Goal: Transaction & Acquisition: Purchase product/service

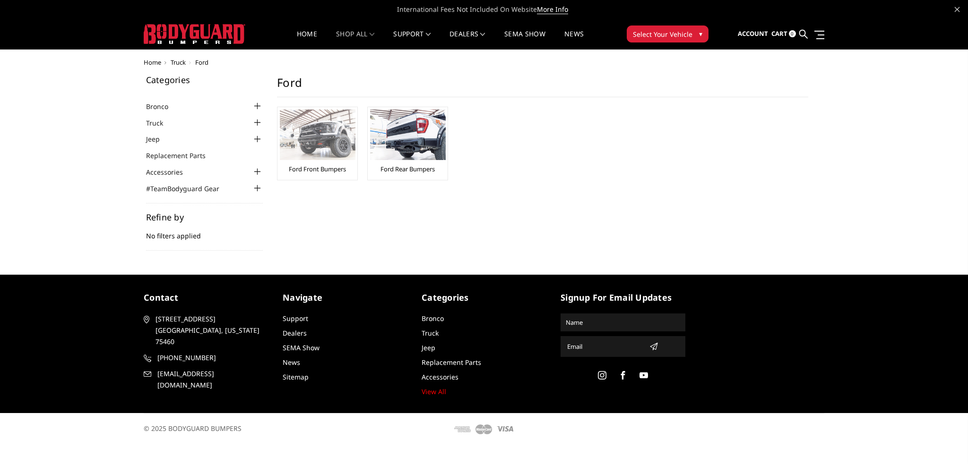
click at [336, 137] on img at bounding box center [318, 135] width 76 height 51
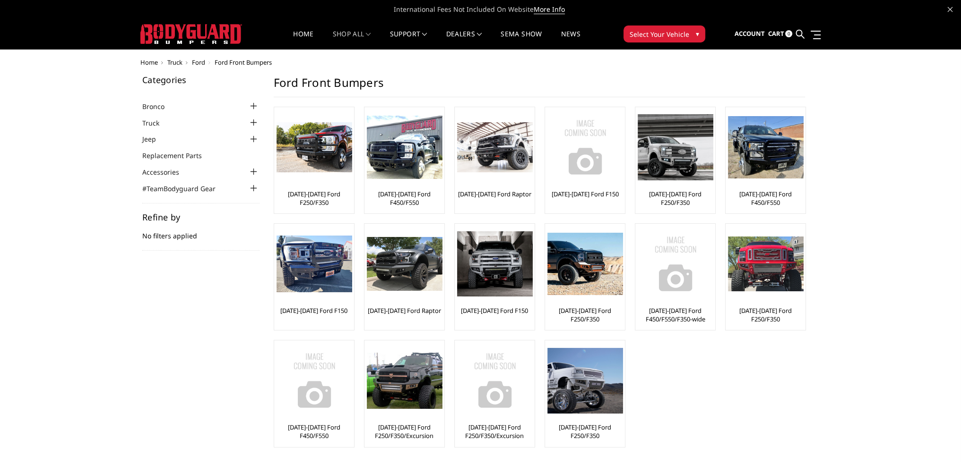
click at [253, 123] on div at bounding box center [253, 122] width 11 height 11
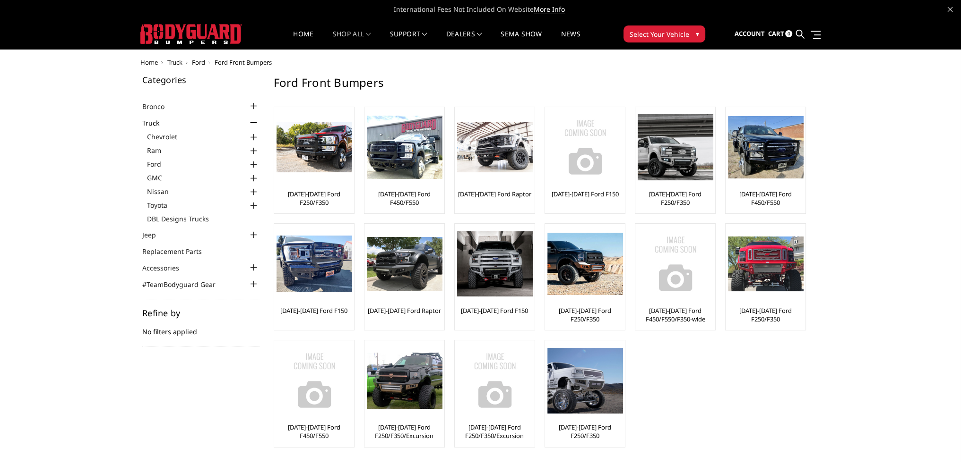
click at [254, 163] on div at bounding box center [253, 164] width 11 height 11
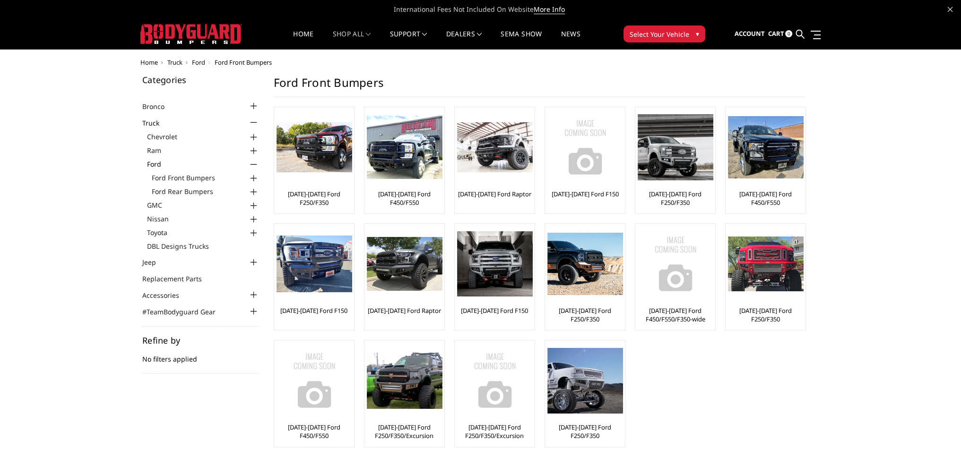
click at [251, 178] on div at bounding box center [253, 178] width 11 height 11
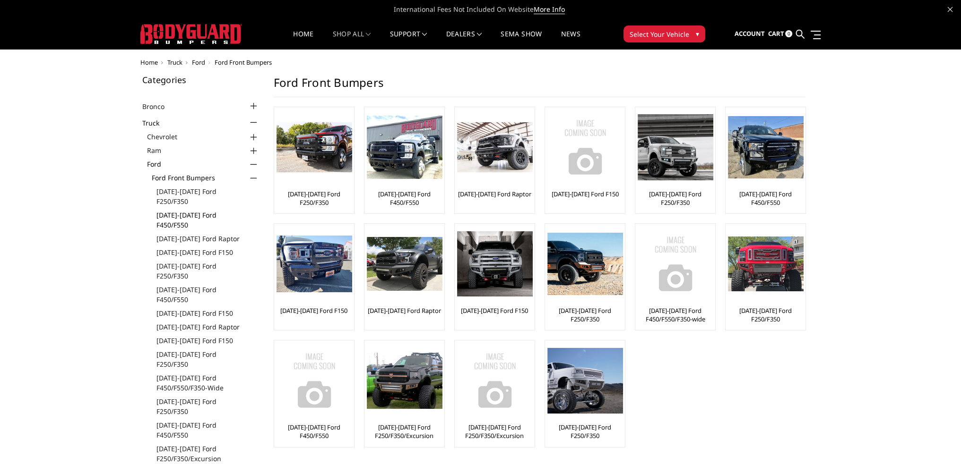
click at [221, 210] on link "[DATE]-[DATE] Ford F450/F550" at bounding box center [207, 220] width 103 height 20
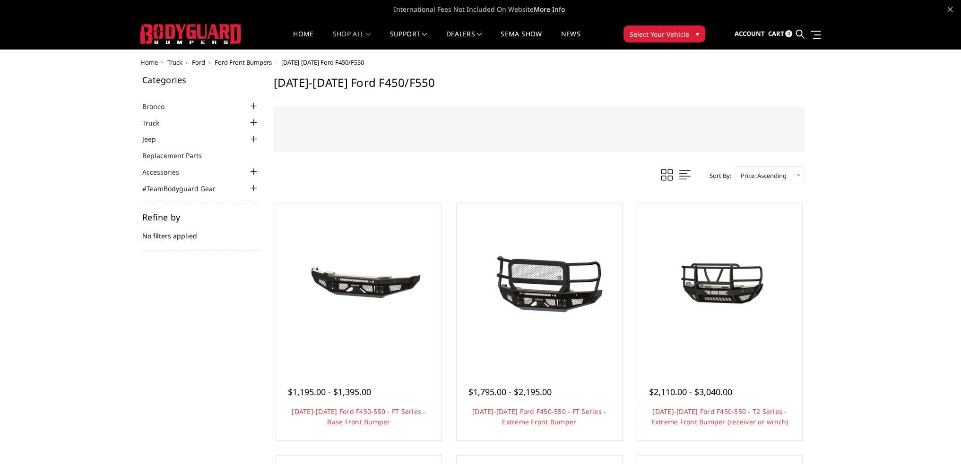
click at [792, 175] on select "Featured Items Newest Items Best Selling A to Z Z to A By Review Price: Ascendi…" at bounding box center [769, 175] width 69 height 18
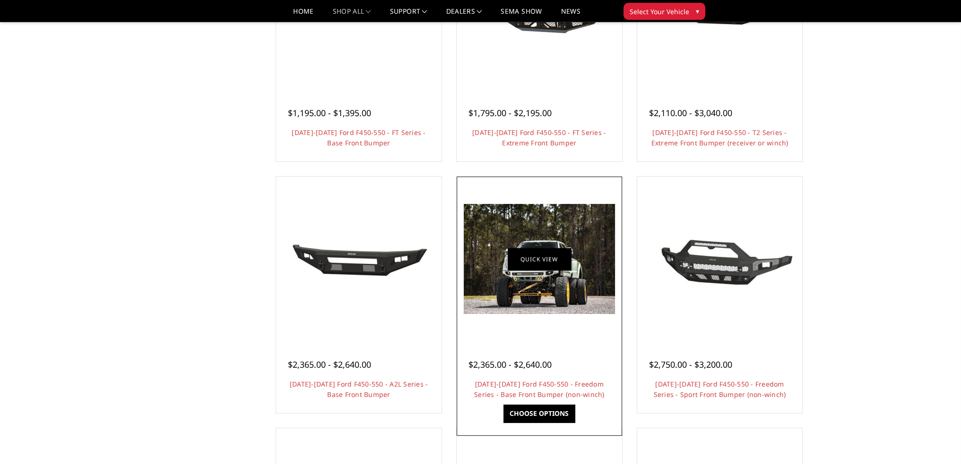
scroll to position [251, 0]
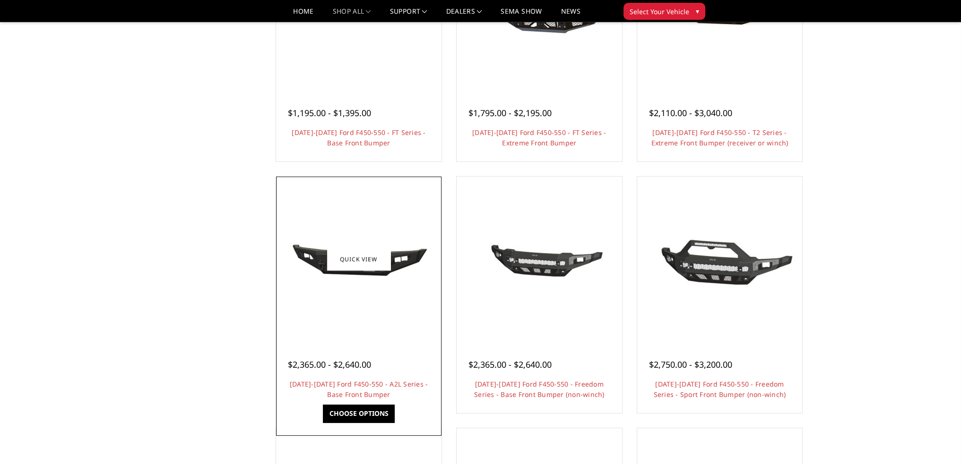
click at [395, 262] on img at bounding box center [358, 258] width 151 height 69
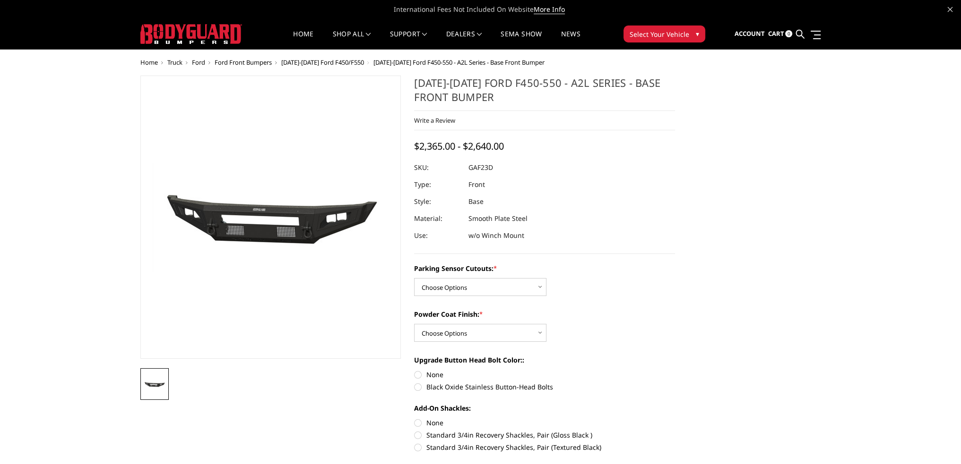
click at [416, 375] on label "None" at bounding box center [544, 375] width 261 height 10
click at [414, 370] on input "None" at bounding box center [414, 370] width 0 height 0
radio input "true"
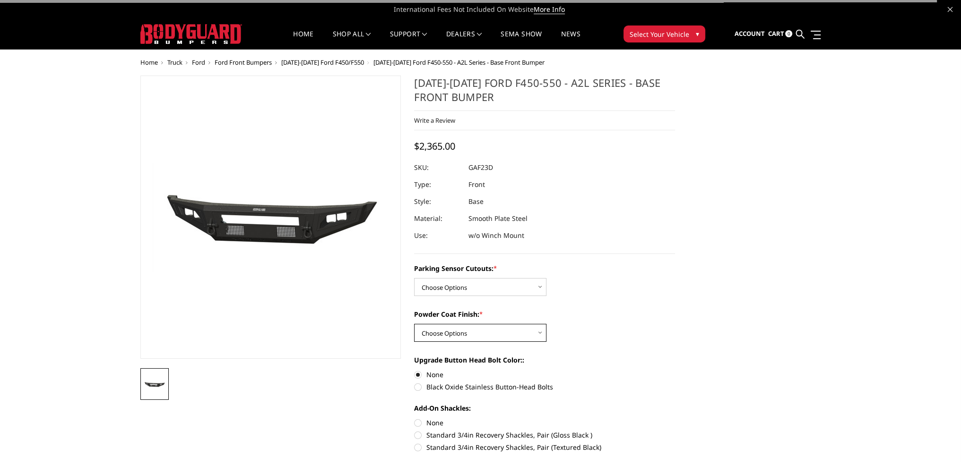
click at [446, 335] on select "Choose Options Bare Metal Textured Black Powder Coat" at bounding box center [480, 333] width 132 height 18
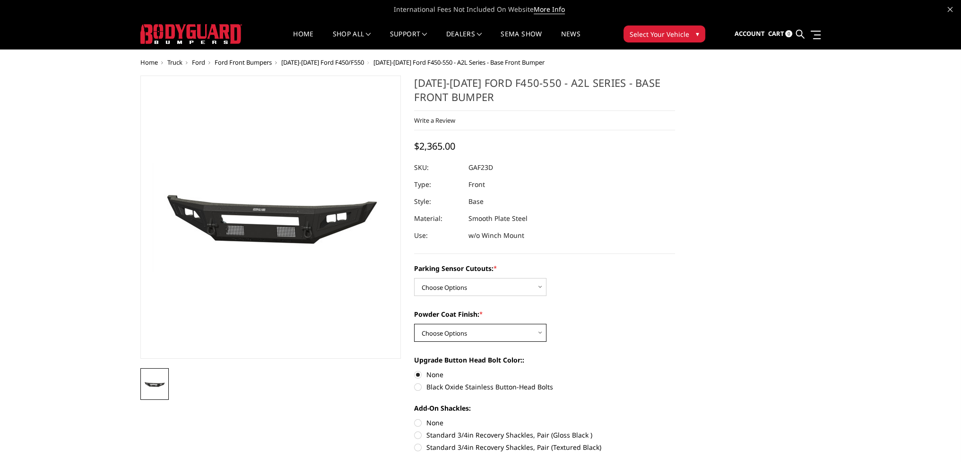
select select "3477"
click at [414, 324] on select "Choose Options Bare Metal Textured Black Powder Coat" at bounding box center [480, 333] width 132 height 18
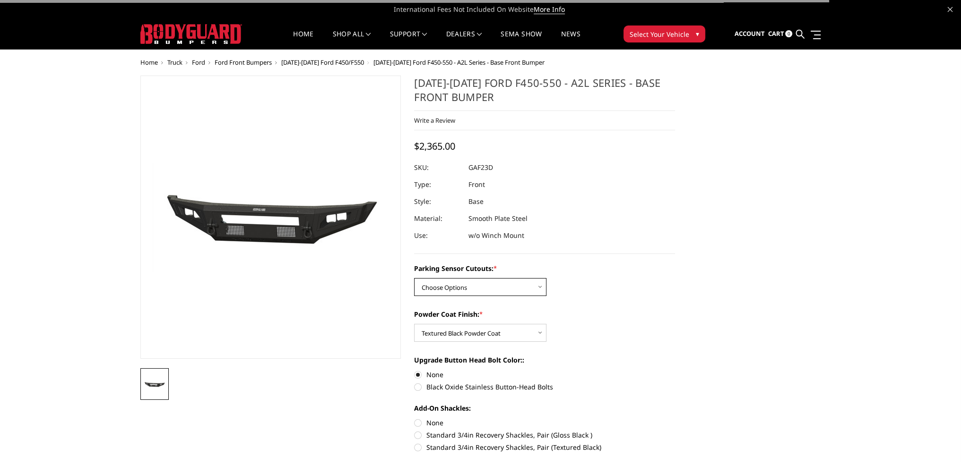
click at [459, 289] on select "Choose Options No - Without Parking Sensor Cutouts Yes - With Parking Sensor Cu…" at bounding box center [480, 287] width 132 height 18
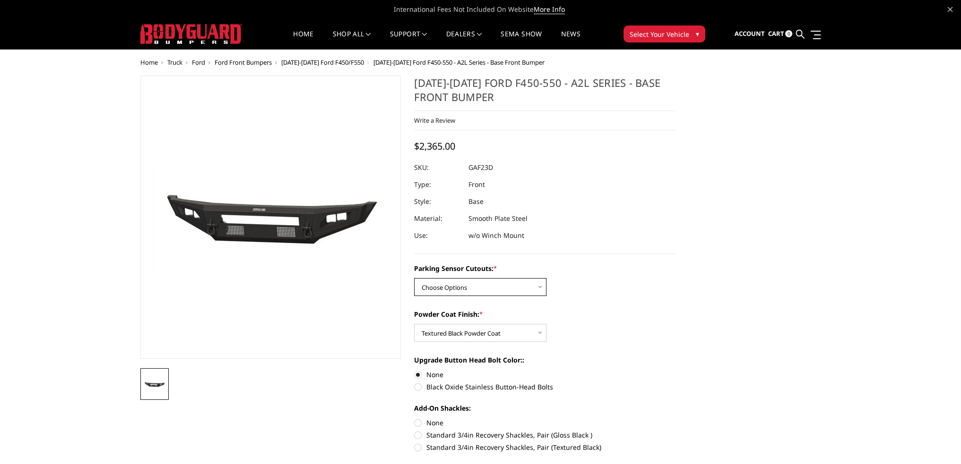
select select "3474"
click at [414, 278] on select "Choose Options No - Without Parking Sensor Cutouts Yes - With Parking Sensor Cu…" at bounding box center [480, 287] width 132 height 18
click at [417, 423] on label "None" at bounding box center [544, 423] width 261 height 10
click at [414, 419] on input "None" at bounding box center [414, 418] width 0 height 0
radio input "true"
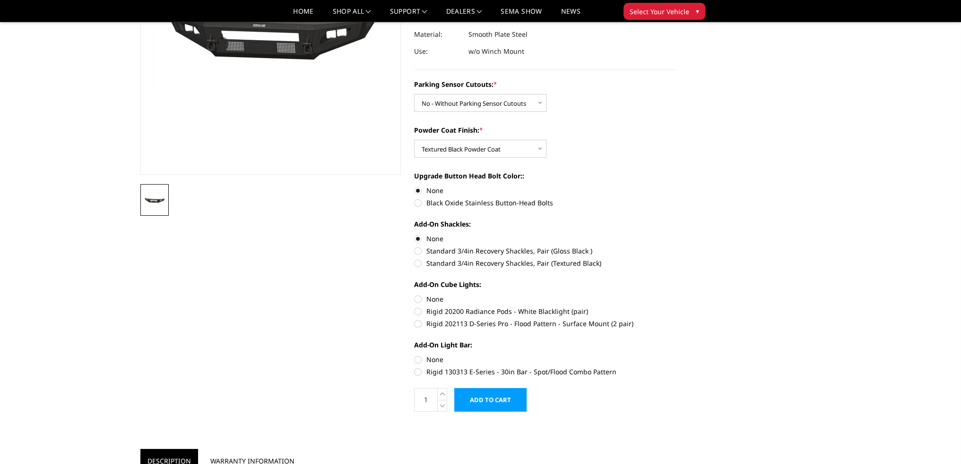
scroll to position [157, 0]
click at [419, 370] on label "Rigid 130313 E-Series - 30in Bar - Spot/Flood Combo Pattern" at bounding box center [544, 372] width 261 height 10
click at [675, 355] on input "Rigid 130313 E-Series - 30in Bar - Spot/Flood Combo Pattern" at bounding box center [675, 354] width 0 height 0
radio input "true"
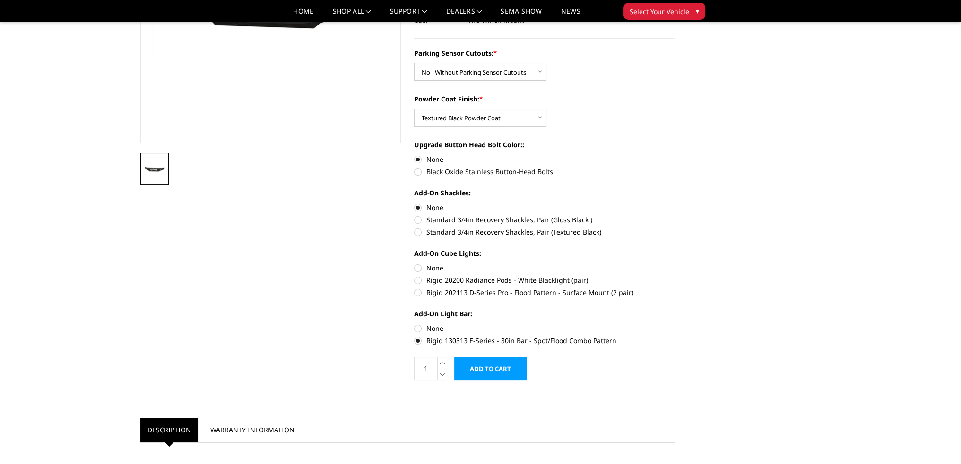
scroll to position [189, 0]
click at [418, 326] on label "None" at bounding box center [544, 328] width 261 height 10
click at [414, 323] on input "None" at bounding box center [414, 323] width 0 height 0
radio input "true"
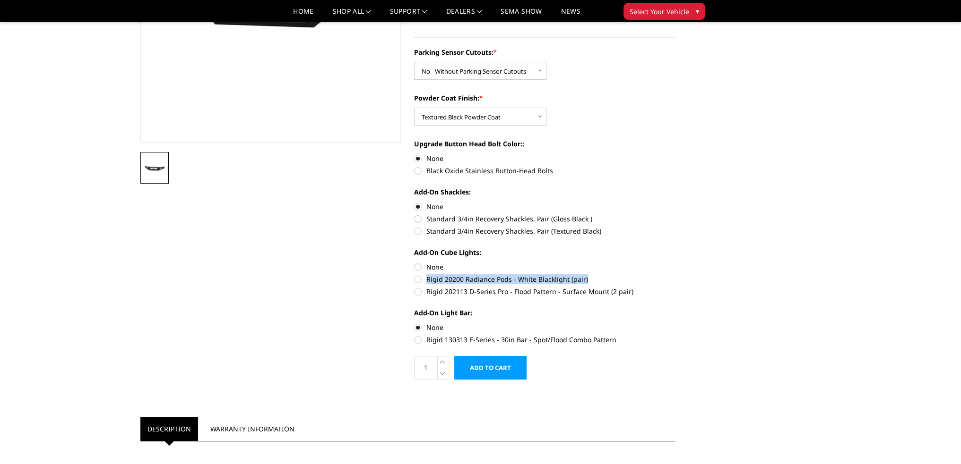
drag, startPoint x: 425, startPoint y: 280, endPoint x: 593, endPoint y: 283, distance: 167.3
click at [593, 283] on label "Rigid 20200 Radiance Pods - White Blacklight (pair)" at bounding box center [544, 280] width 261 height 10
copy label "Rigid 20200 Radiance Pods - White Blacklight (pair)"
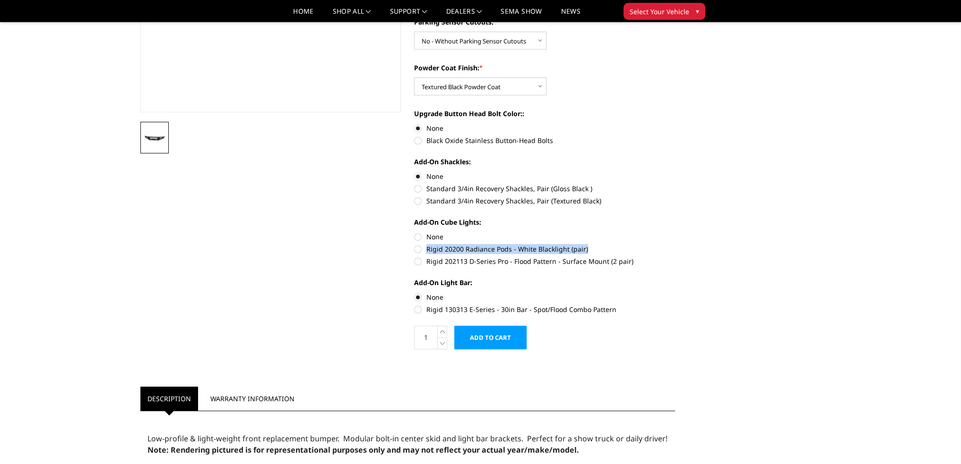
scroll to position [220, 0]
click at [418, 263] on label "Rigid 202113 D-Series Pro - Flood Pattern - Surface Mount (2 pair)" at bounding box center [544, 261] width 261 height 10
click at [675, 244] on input "Rigid 202113 D-Series Pro - Flood Pattern - Surface Mount (2 pair)" at bounding box center [675, 243] width 0 height 0
radio input "true"
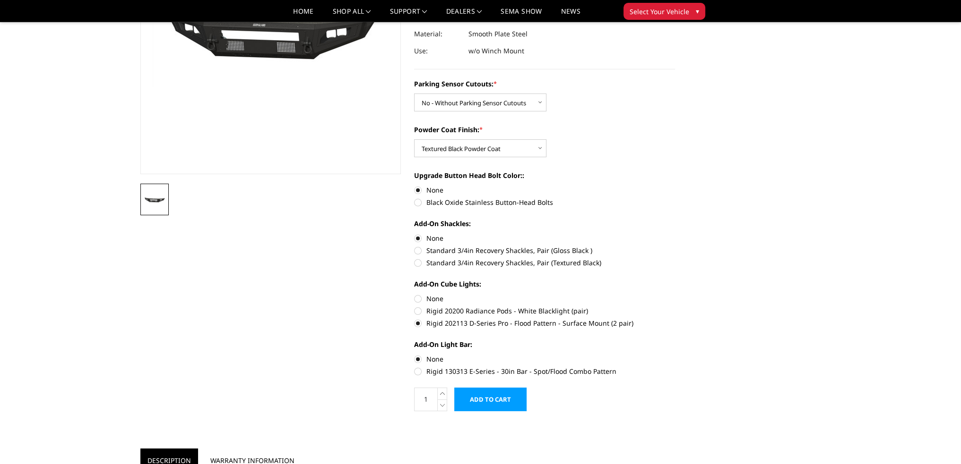
scroll to position [157, 0]
click at [417, 301] on label "None" at bounding box center [544, 299] width 261 height 10
click at [414, 294] on input "None" at bounding box center [414, 294] width 0 height 0
radio input "true"
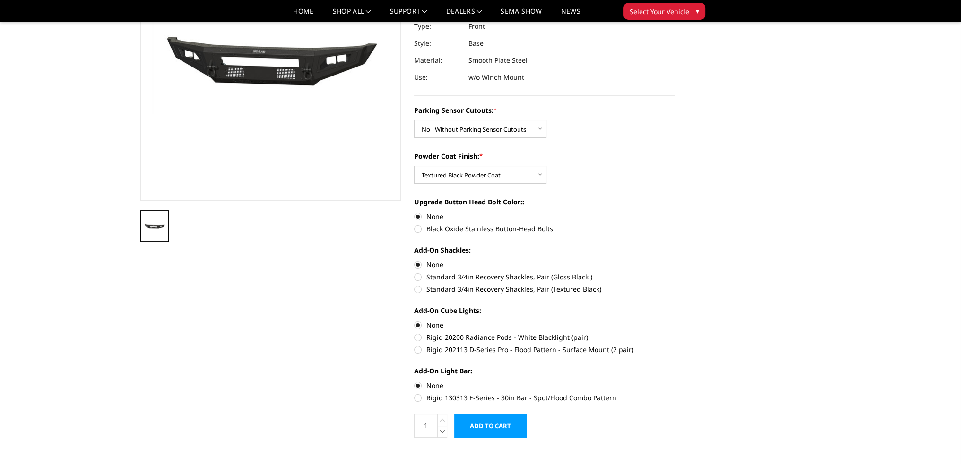
scroll to position [0, 0]
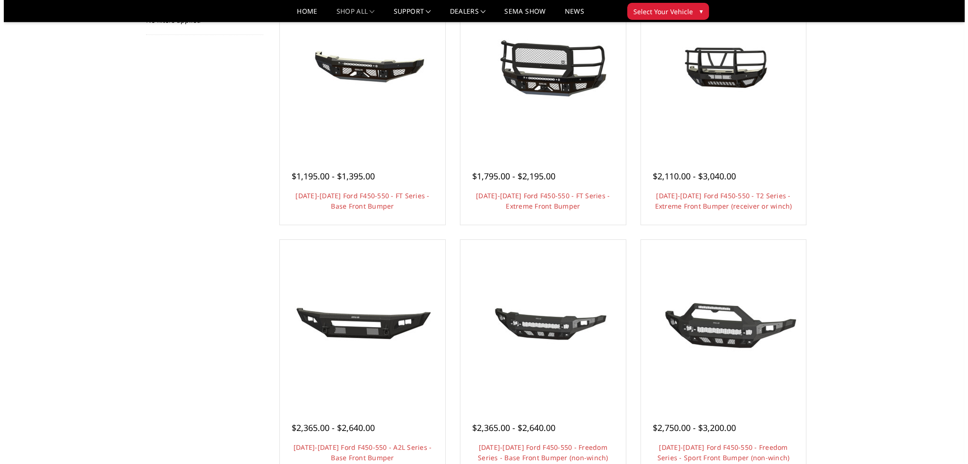
scroll to position [189, 0]
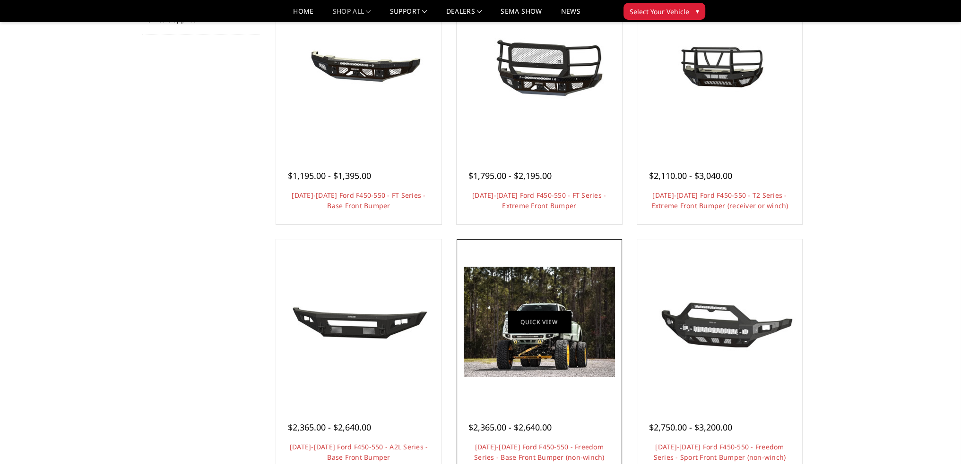
click at [530, 316] on link "Quick view" at bounding box center [538, 322] width 63 height 22
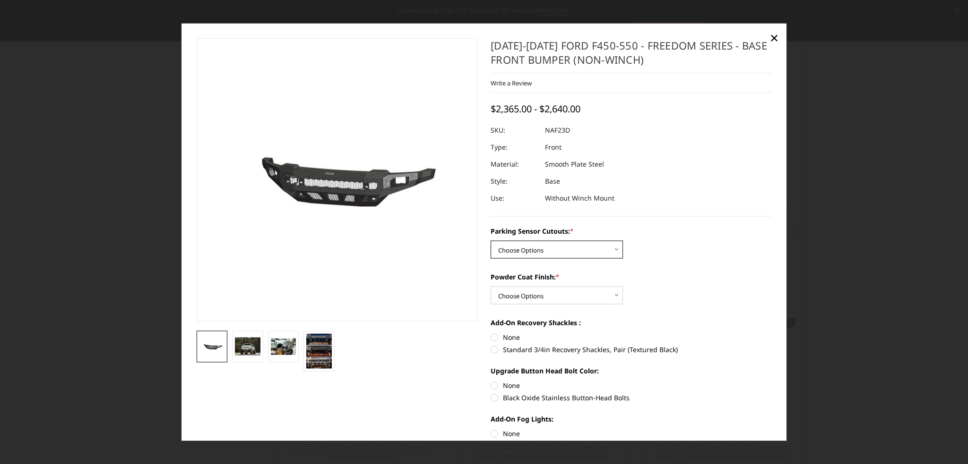
click at [543, 251] on select "Choose Options No - Without Parking Sensor Cutouts Yes - With Parking Sensor Cu…" at bounding box center [556, 250] width 132 height 18
select select "2566"
click at [490, 241] on select "Choose Options No - Without Parking Sensor Cutouts Yes - With Parking Sensor Cu…" at bounding box center [556, 250] width 132 height 18
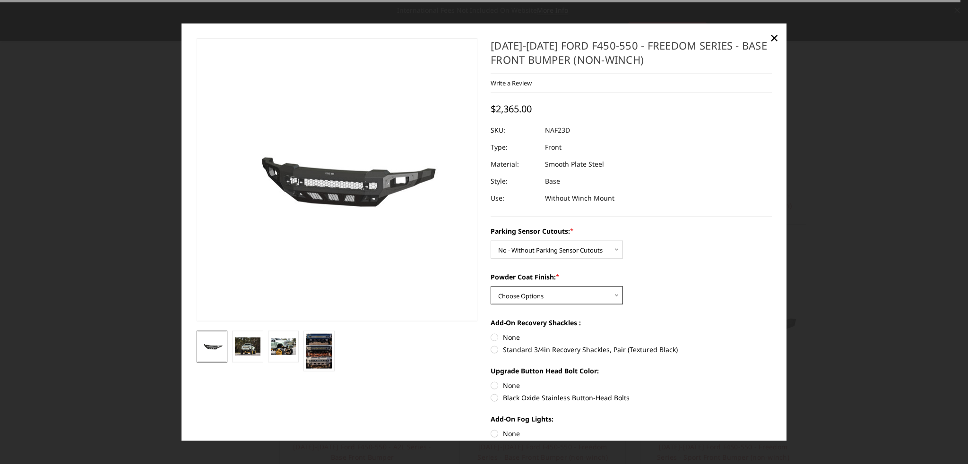
click at [500, 302] on select "Choose Options Bare Metal Textured Black Powder Coat" at bounding box center [556, 296] width 132 height 18
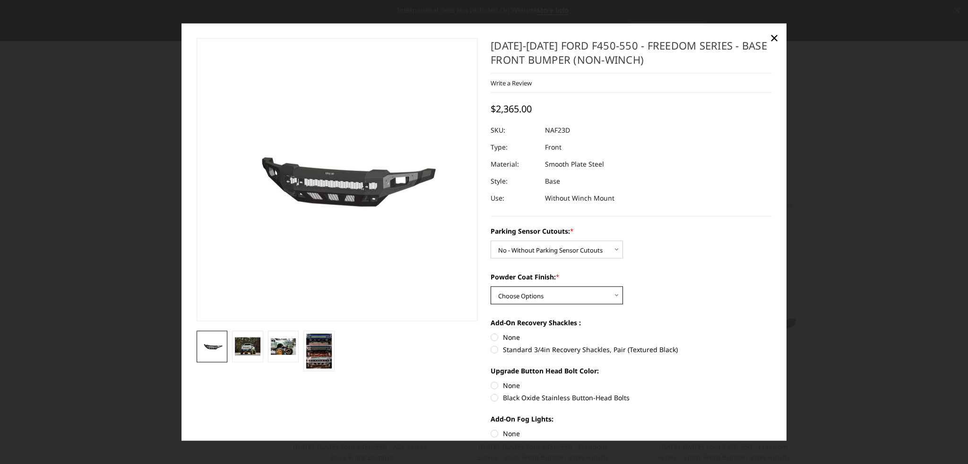
select select "2569"
click at [490, 287] on select "Choose Options Bare Metal Textured Black Powder Coat" at bounding box center [556, 296] width 132 height 18
click at [490, 337] on label "None" at bounding box center [630, 338] width 281 height 10
click at [490, 333] on input "None" at bounding box center [490, 333] width 0 height 0
radio input "true"
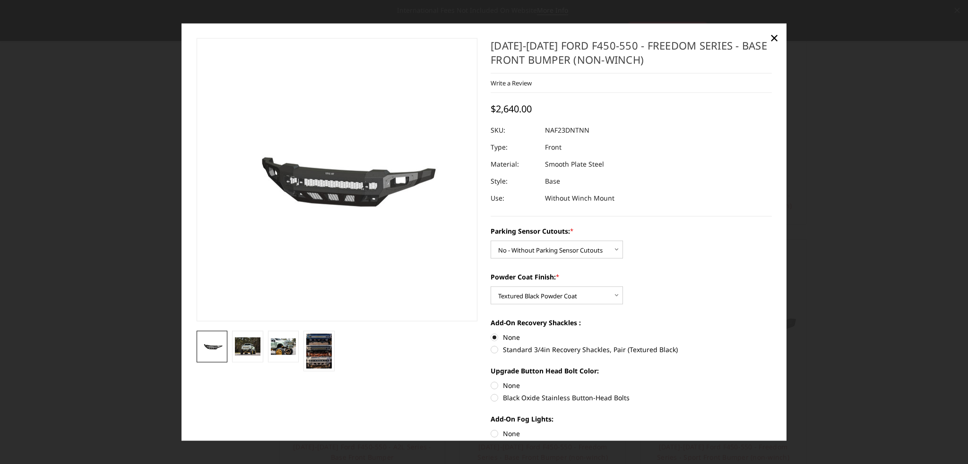
click at [490, 384] on label "None" at bounding box center [630, 386] width 281 height 10
click at [490, 381] on input "None" at bounding box center [490, 381] width 0 height 0
radio input "true"
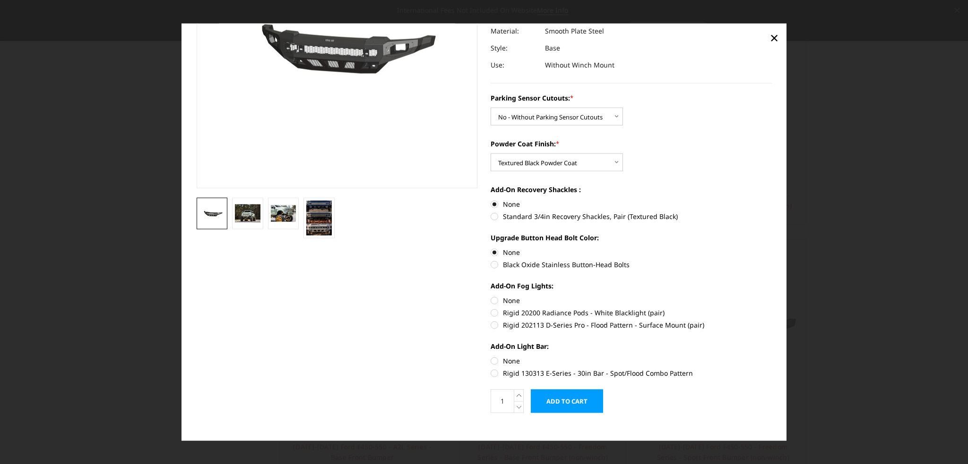
scroll to position [144, 0]
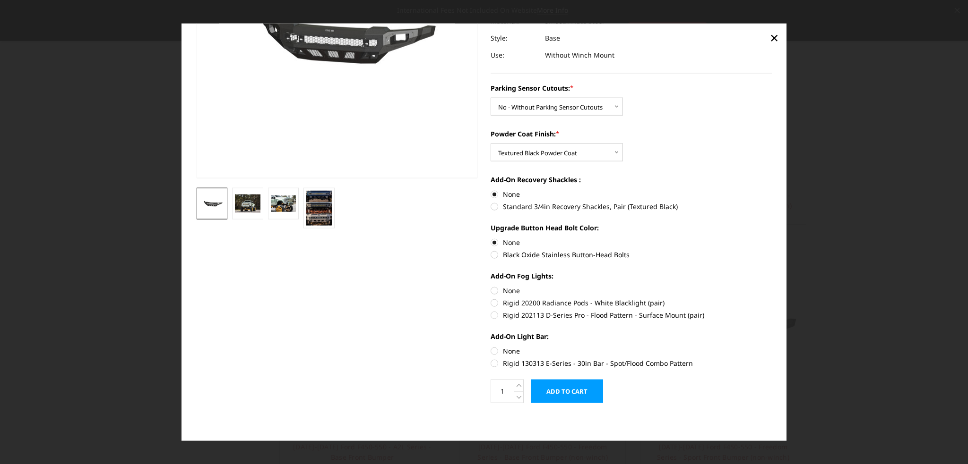
click at [490, 289] on label "None" at bounding box center [630, 291] width 281 height 10
click at [490, 286] on input "None" at bounding box center [490, 286] width 0 height 0
radio input "true"
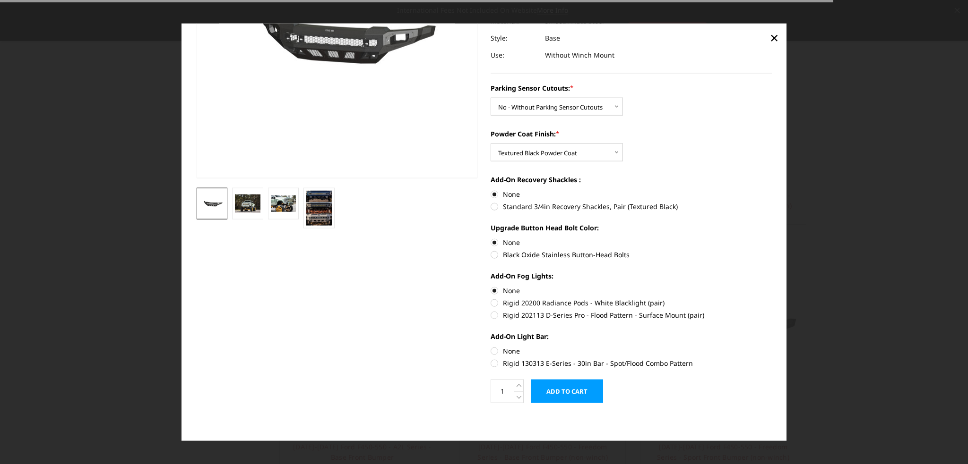
click at [491, 351] on label "None" at bounding box center [630, 351] width 281 height 10
click at [491, 347] on input "None" at bounding box center [490, 346] width 0 height 0
radio input "true"
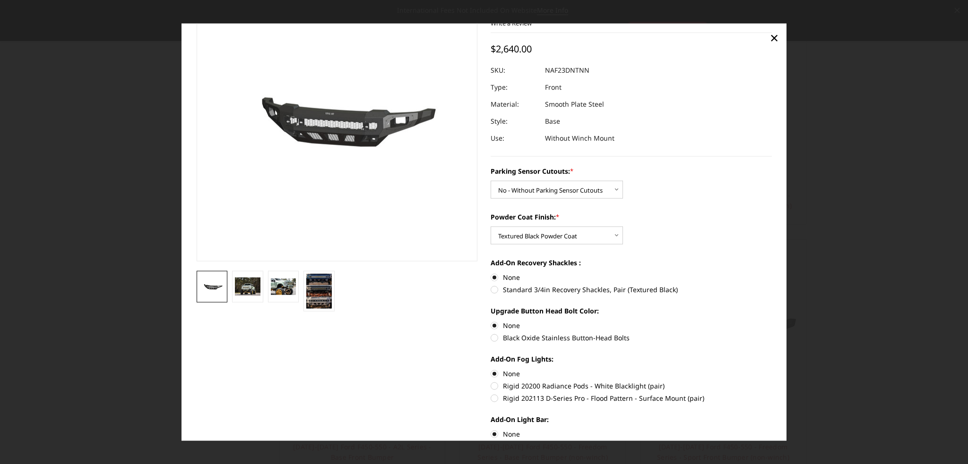
scroll to position [0, 0]
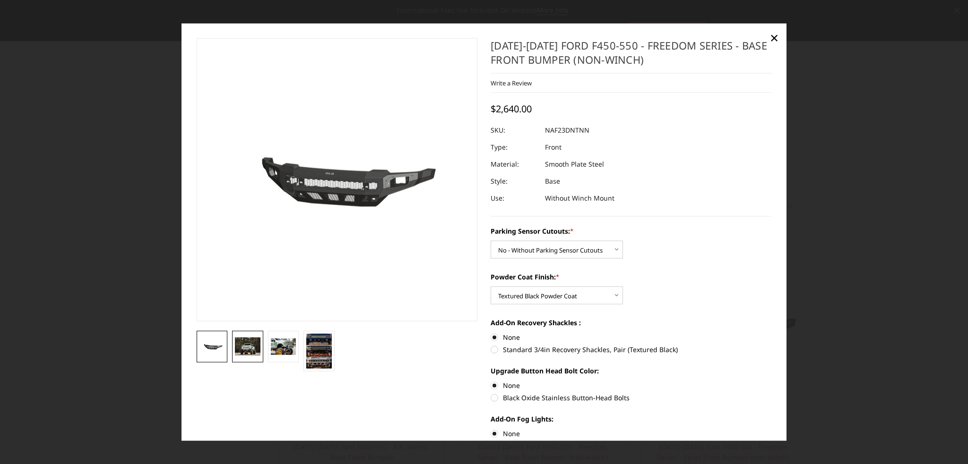
click at [248, 347] on img at bounding box center [248, 347] width 26 height 18
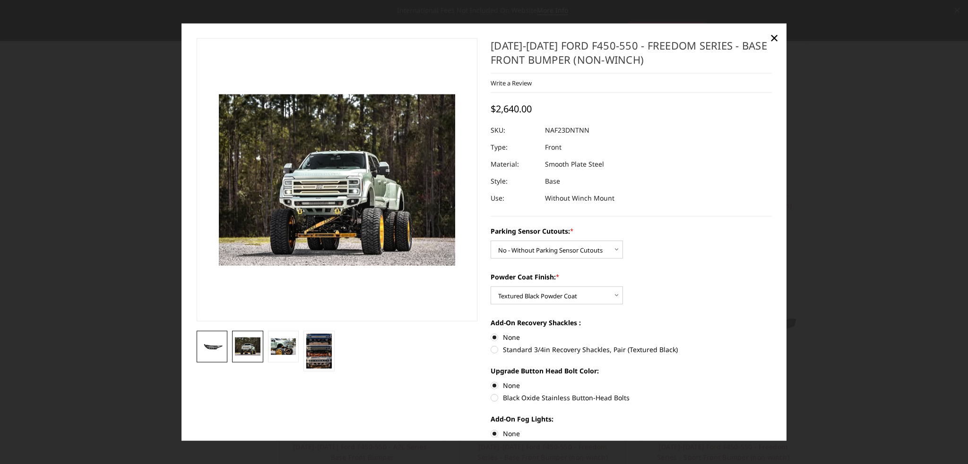
click at [214, 348] on img at bounding box center [212, 347] width 26 height 12
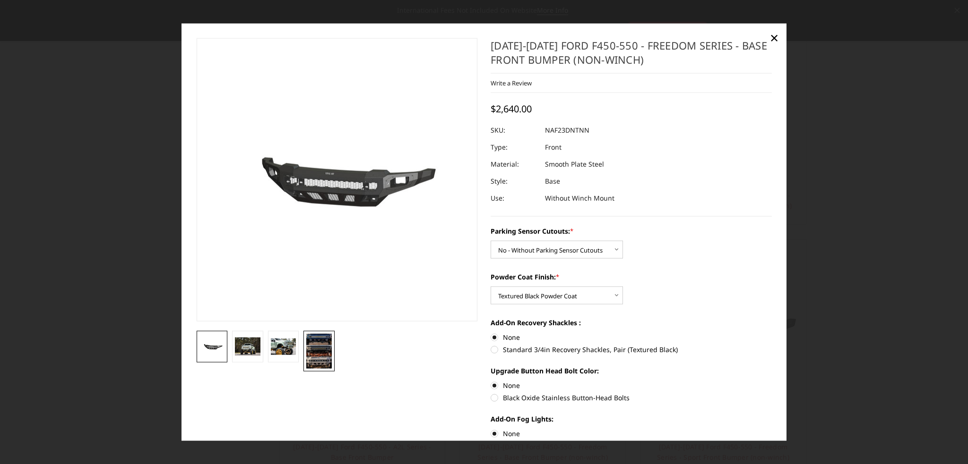
click at [318, 352] on img at bounding box center [319, 351] width 26 height 35
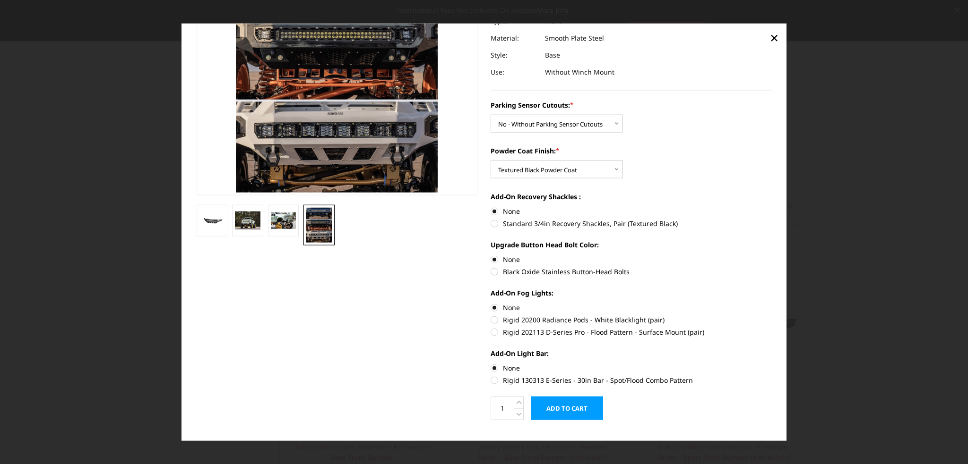
scroll to position [144, 0]
